Goal: Transaction & Acquisition: Purchase product/service

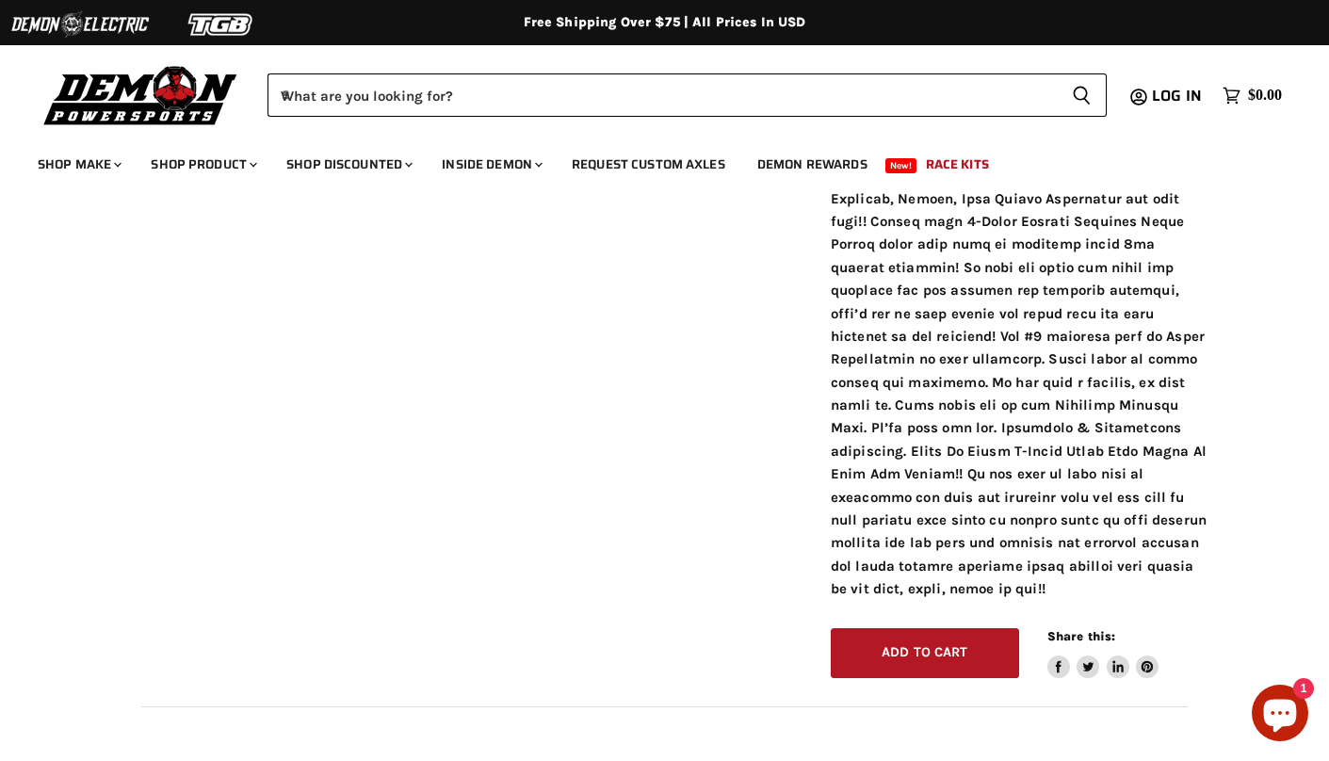
scroll to position [2325, 0]
